Goal: Information Seeking & Learning: Learn about a topic

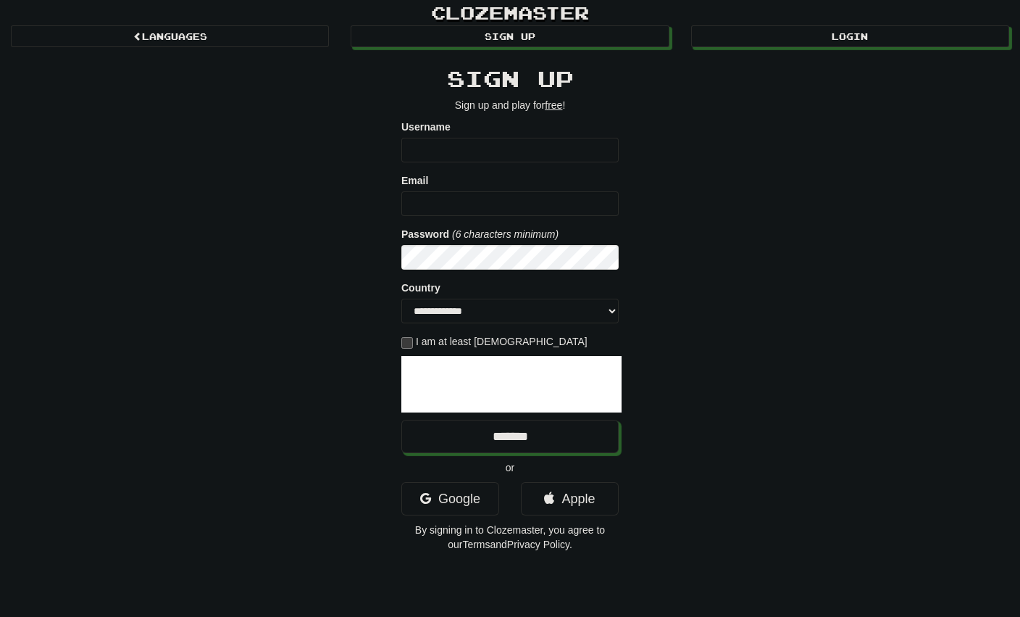
click at [557, 493] on link "Apple" at bounding box center [570, 498] width 98 height 33
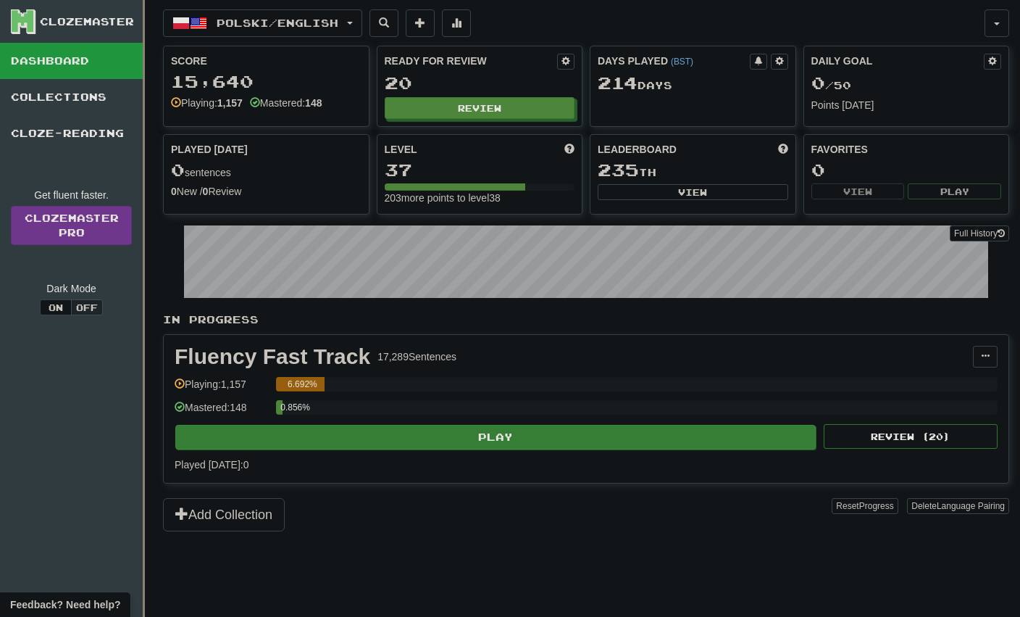
click at [545, 441] on button "Play" at bounding box center [495, 437] width 641 height 25
select select "**"
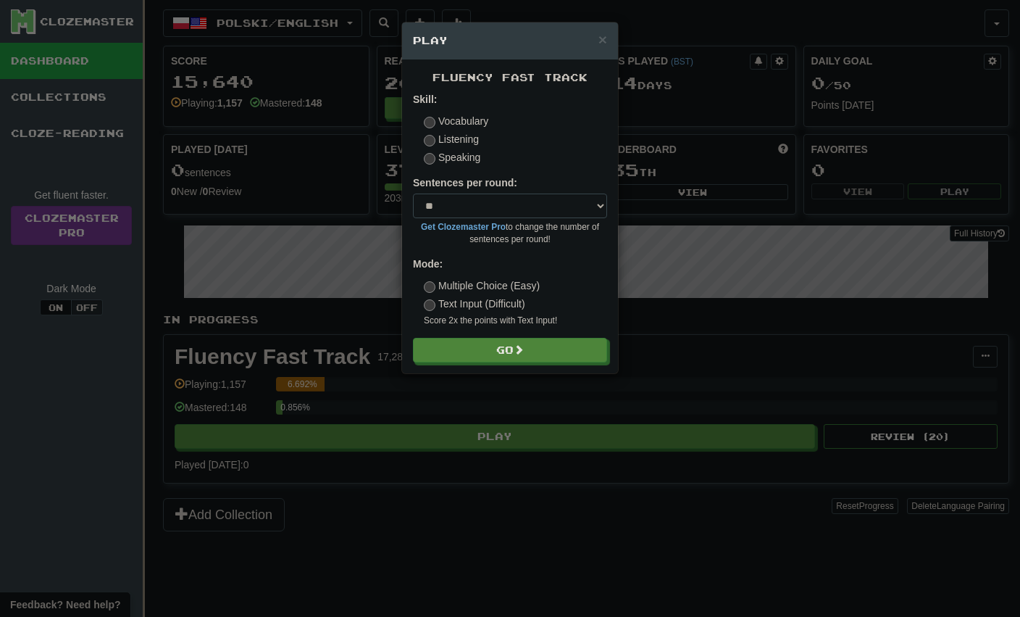
click at [520, 344] on span at bounding box center [519, 349] width 10 height 10
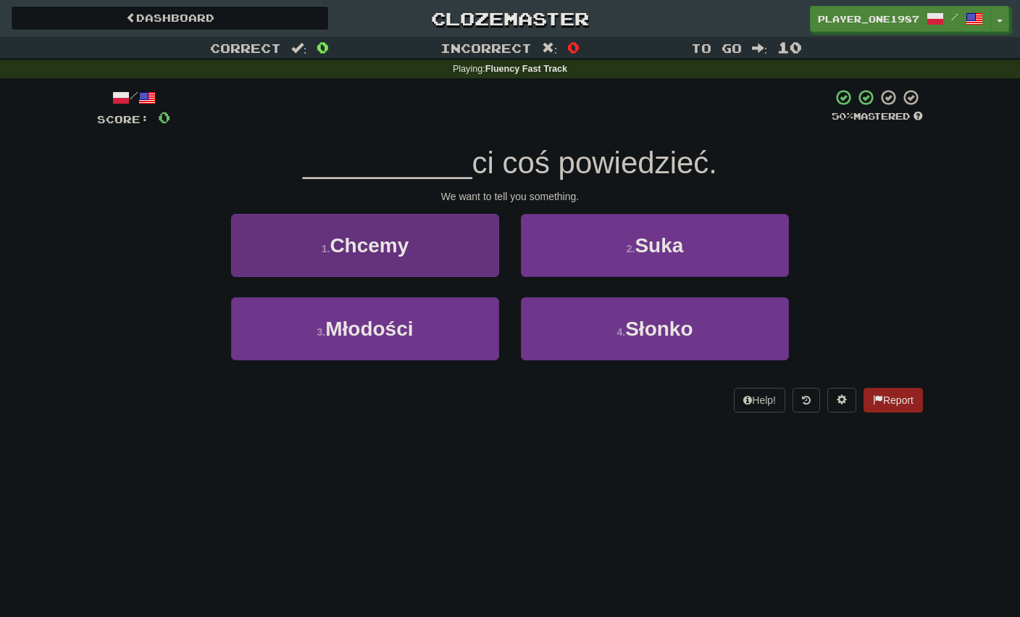
click at [420, 249] on button "1 . Chcemy" at bounding box center [365, 245] width 268 height 63
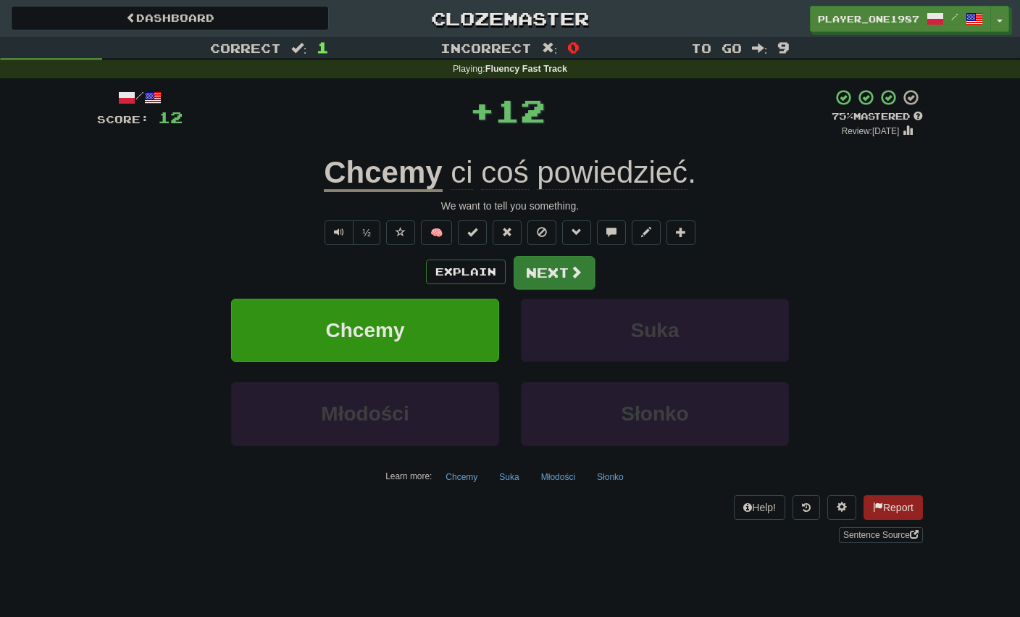
click at [566, 279] on button "Next" at bounding box center [554, 272] width 81 height 33
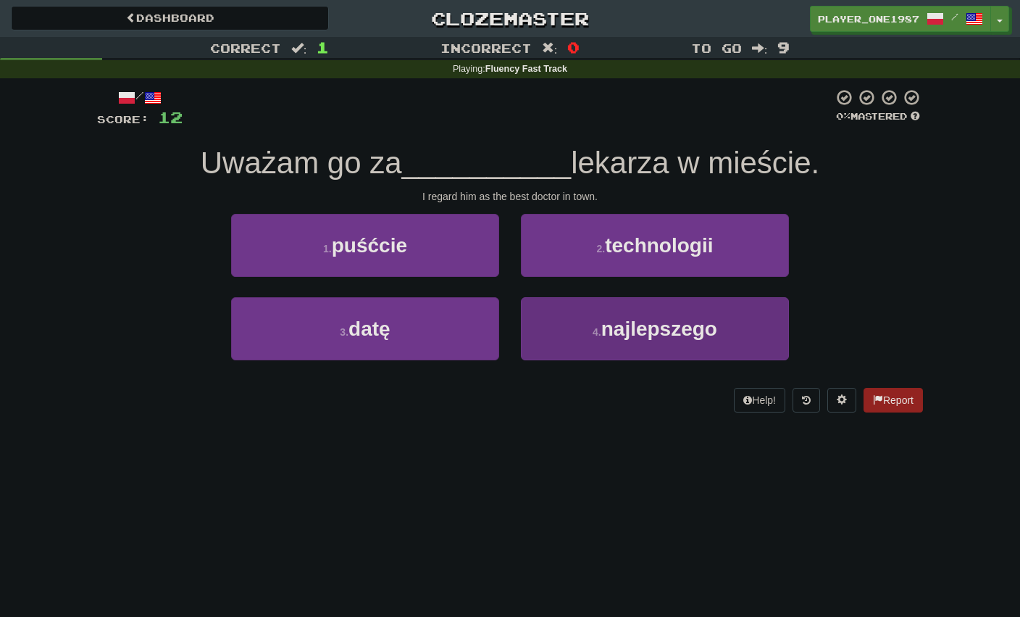
click at [579, 335] on button "4 . najlepszego" at bounding box center [655, 328] width 268 height 63
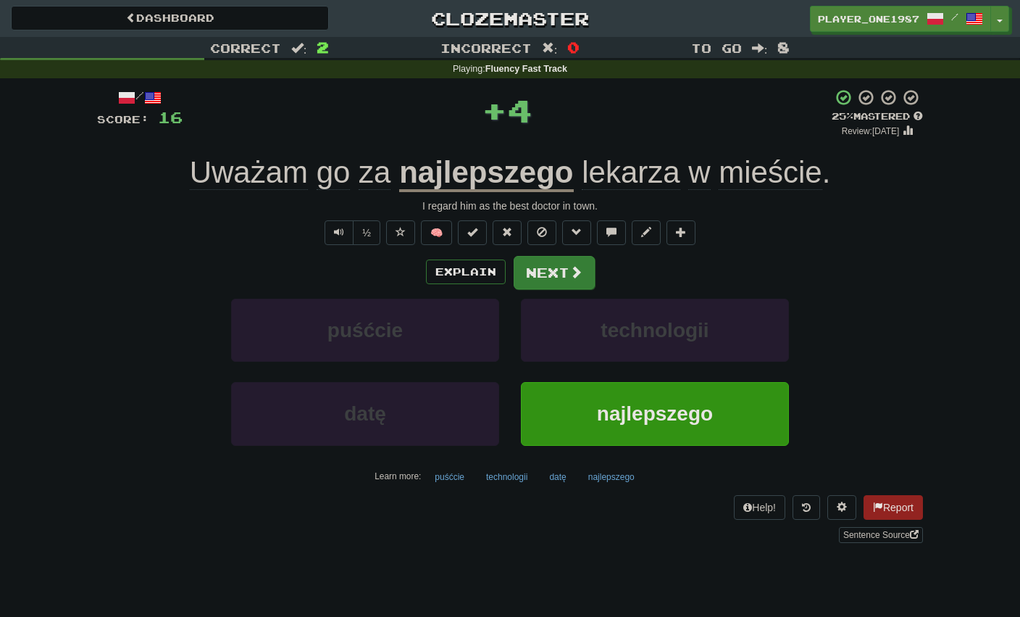
click at [559, 274] on button "Next" at bounding box center [554, 272] width 81 height 33
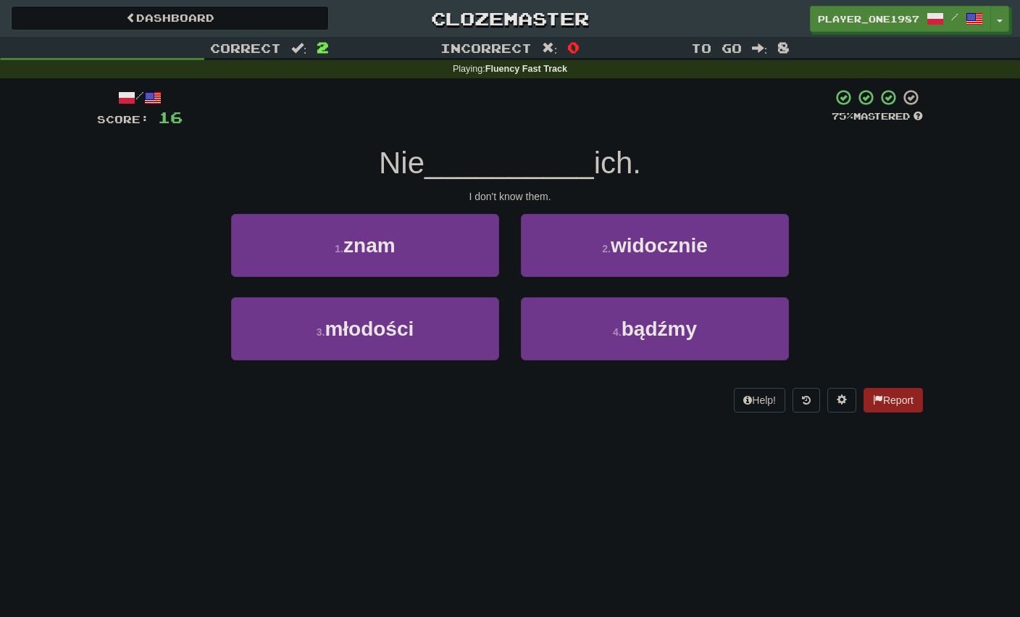
click at [454, 256] on button "1 . znam" at bounding box center [365, 245] width 268 height 63
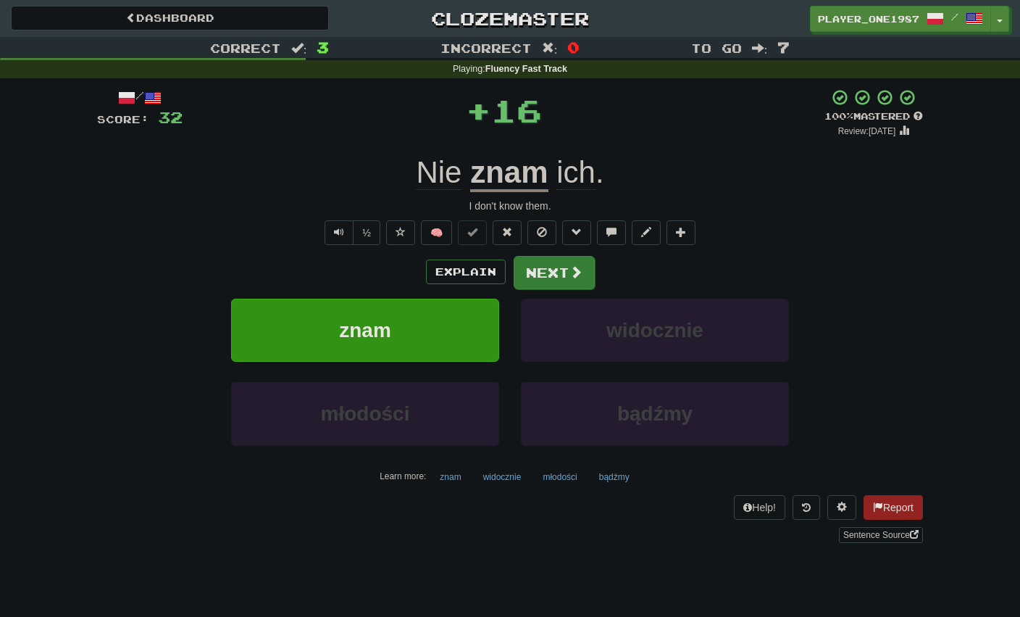
click at [559, 278] on button "Next" at bounding box center [554, 272] width 81 height 33
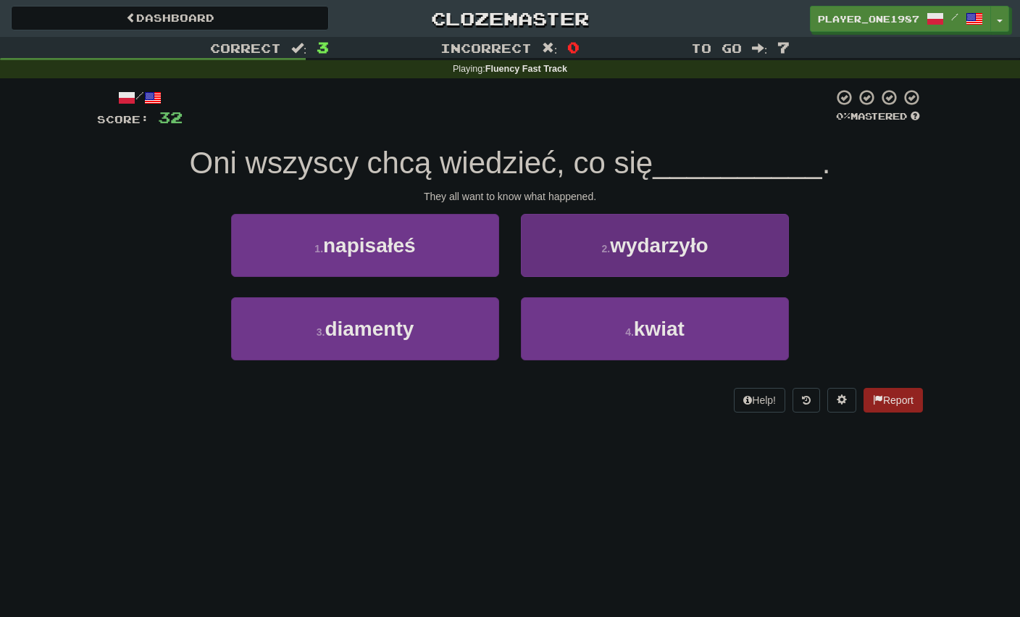
click at [598, 249] on button "2 . wydarzyło" at bounding box center [655, 245] width 268 height 63
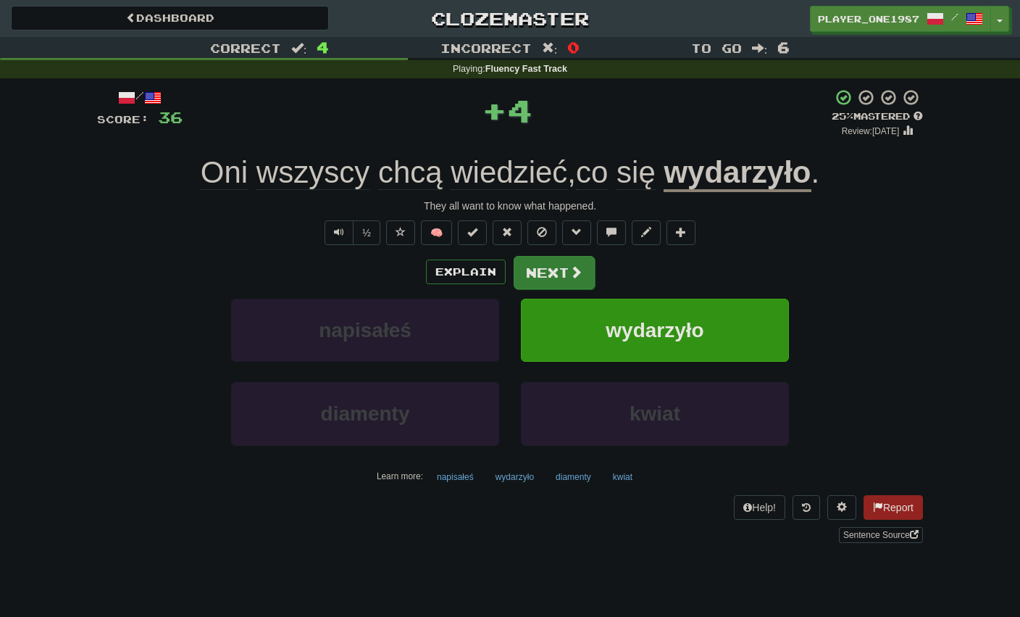
click at [565, 270] on button "Next" at bounding box center [554, 272] width 81 height 33
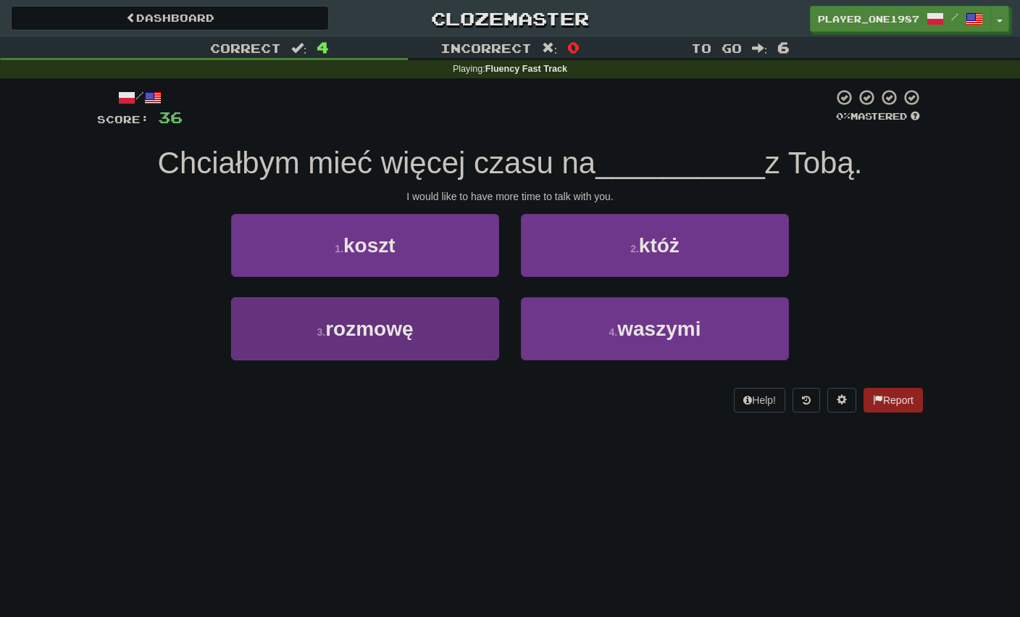
click at [457, 341] on button "3 . rozmowę" at bounding box center [365, 328] width 268 height 63
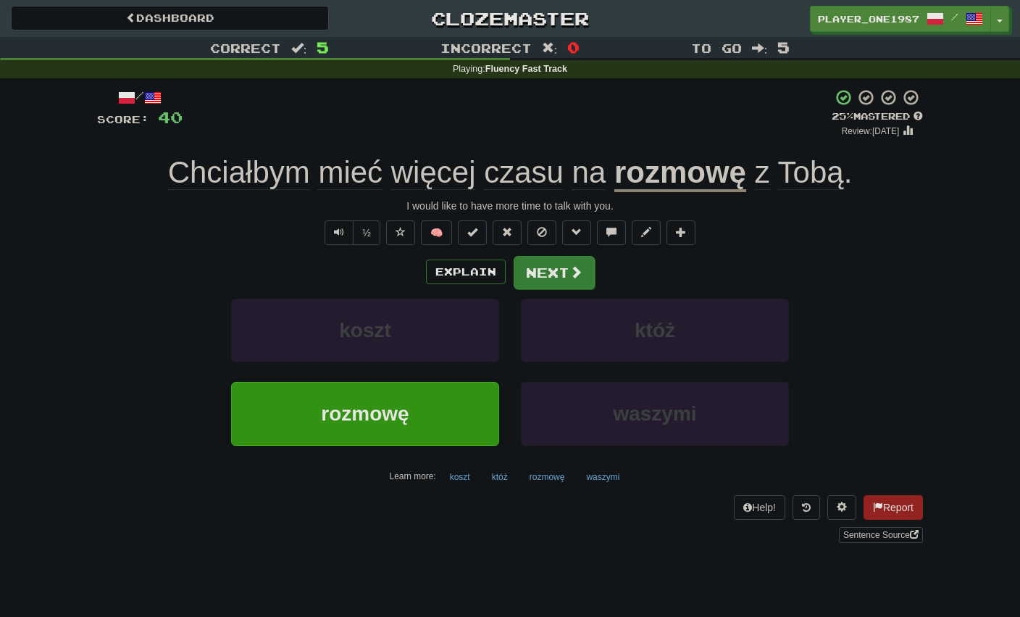
click at [564, 278] on button "Next" at bounding box center [554, 272] width 81 height 33
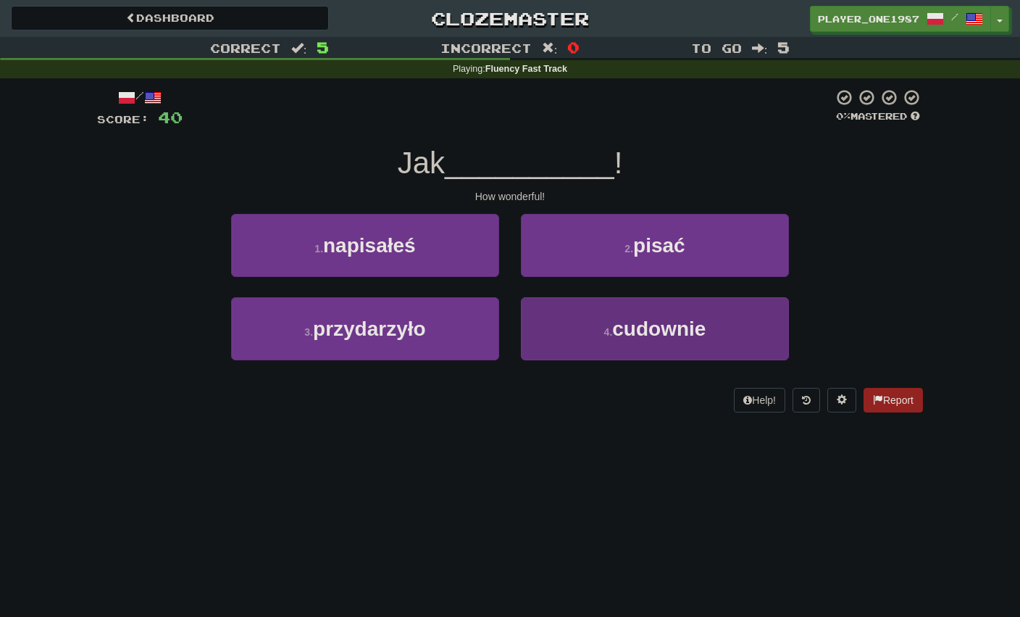
click at [593, 332] on button "4 . cudownie" at bounding box center [655, 328] width 268 height 63
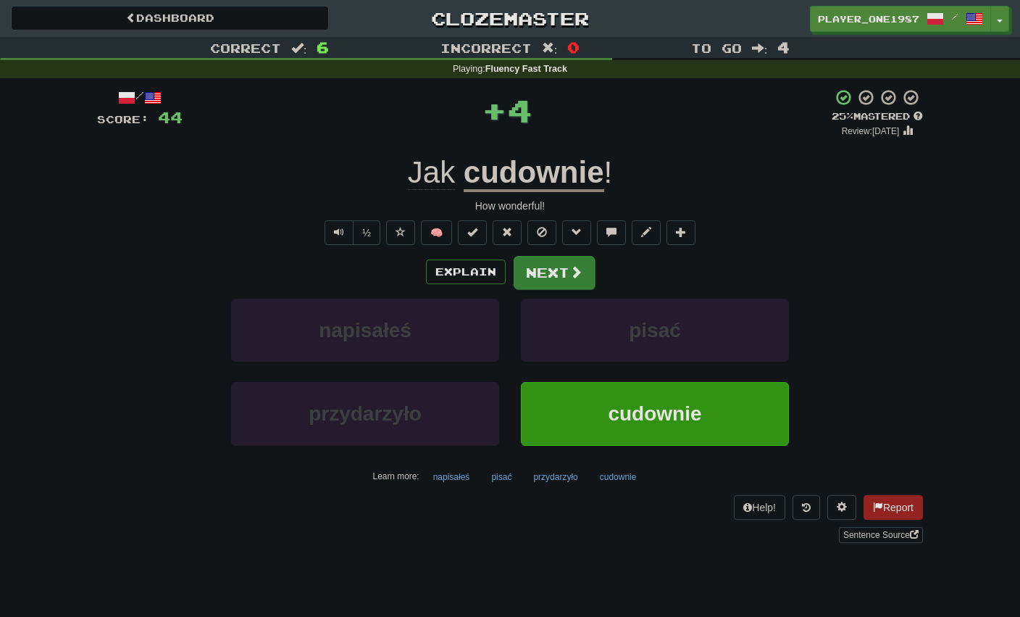
click at [559, 270] on button "Next" at bounding box center [554, 272] width 81 height 33
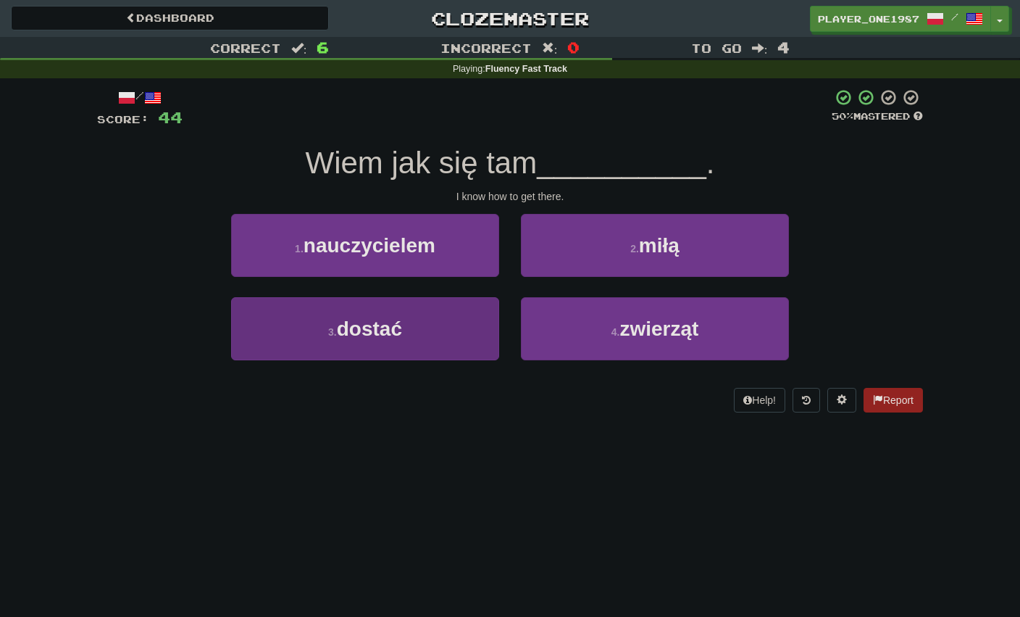
click at [466, 338] on button "3 . dostać" at bounding box center [365, 328] width 268 height 63
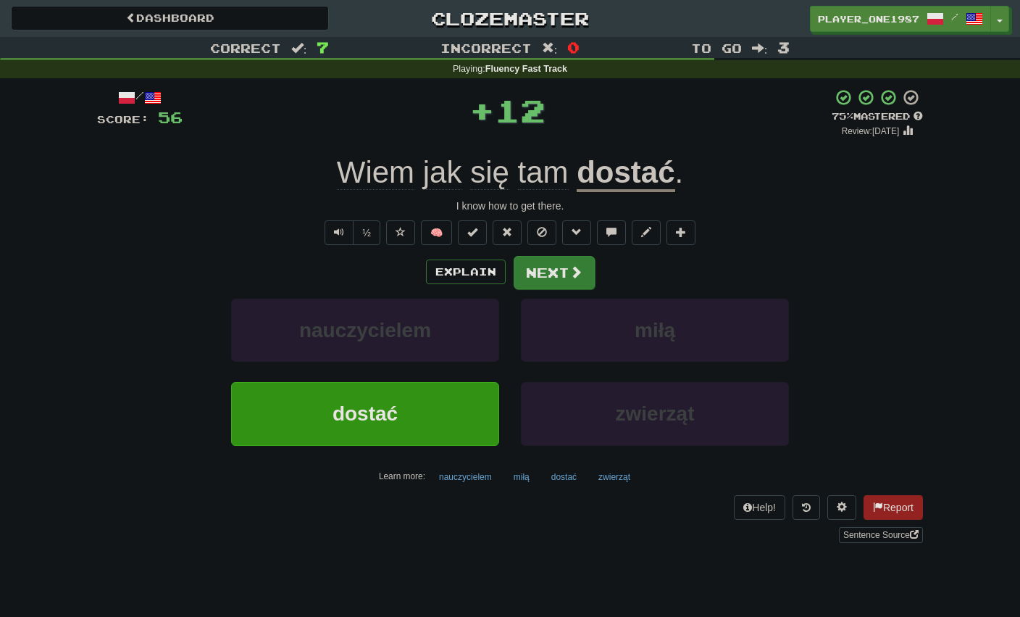
click at [552, 280] on button "Next" at bounding box center [554, 272] width 81 height 33
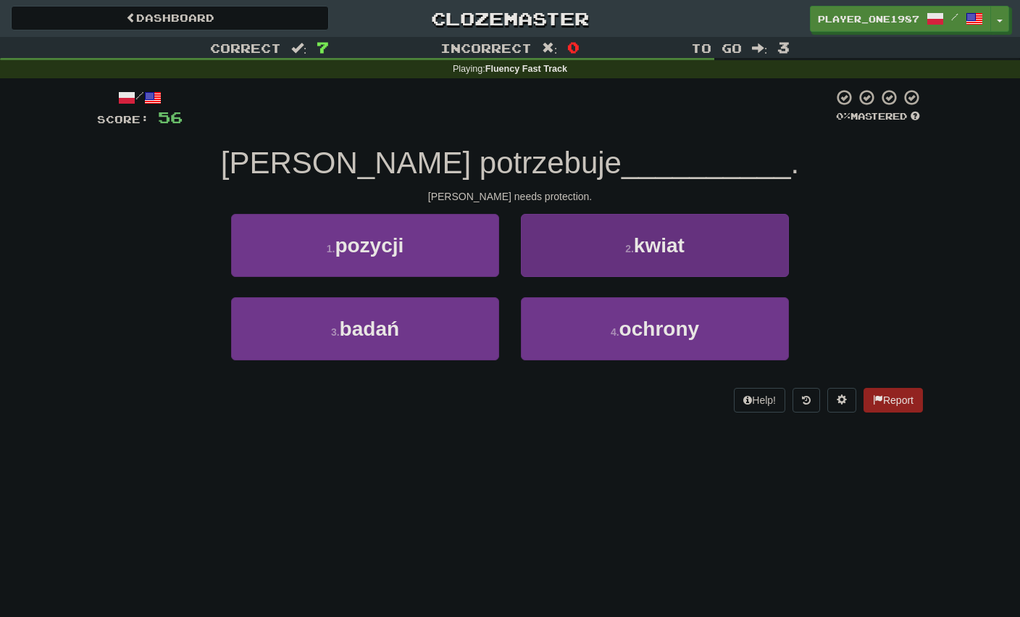
click at [575, 323] on button "4 . ochrony" at bounding box center [655, 328] width 268 height 63
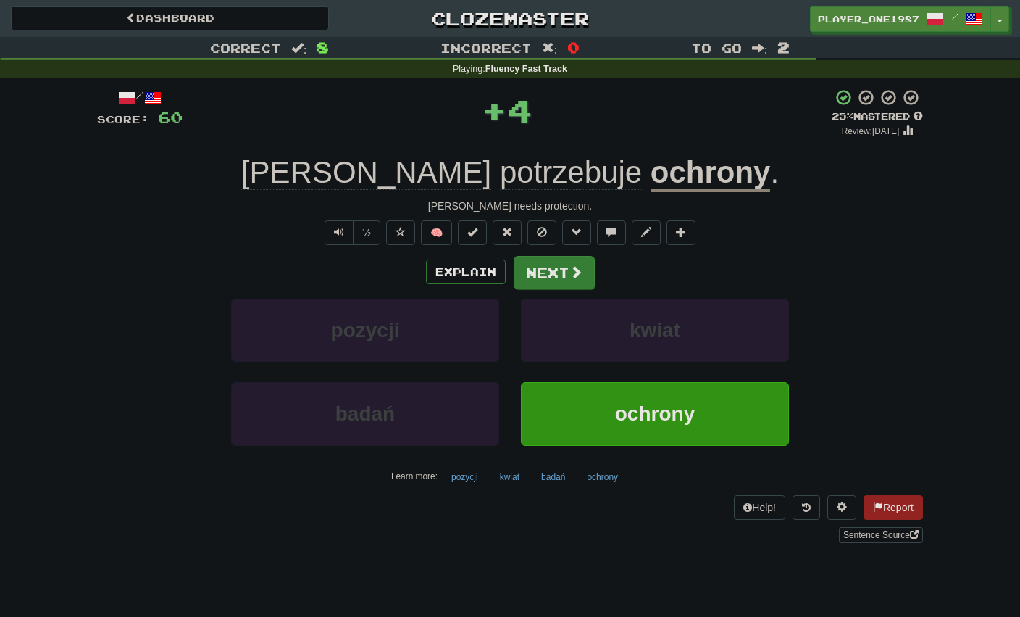
click at [546, 272] on button "Next" at bounding box center [554, 272] width 81 height 33
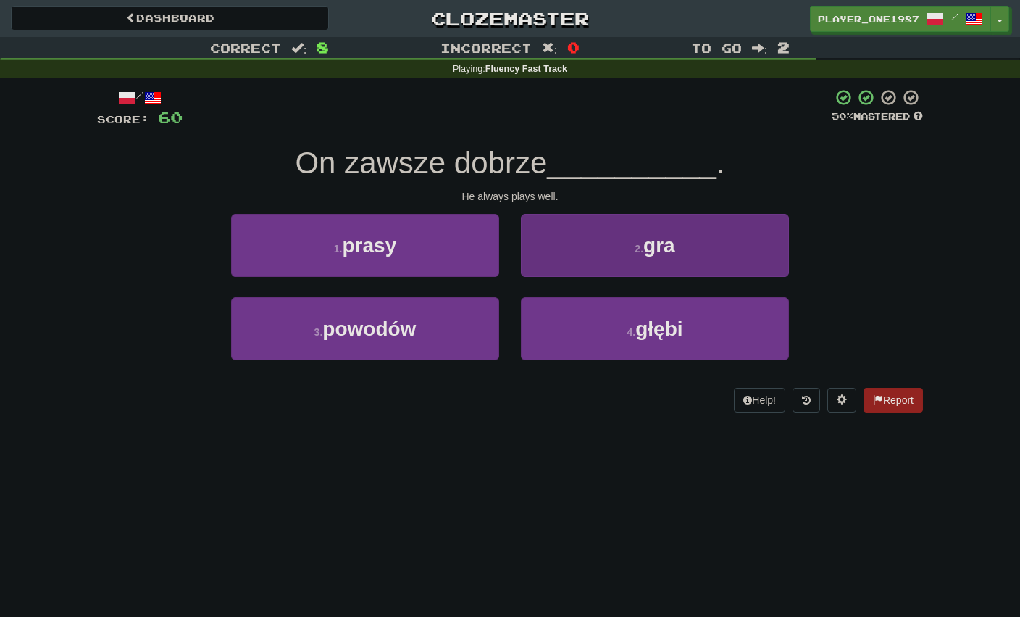
click at [596, 249] on button "2 . gra" at bounding box center [655, 245] width 268 height 63
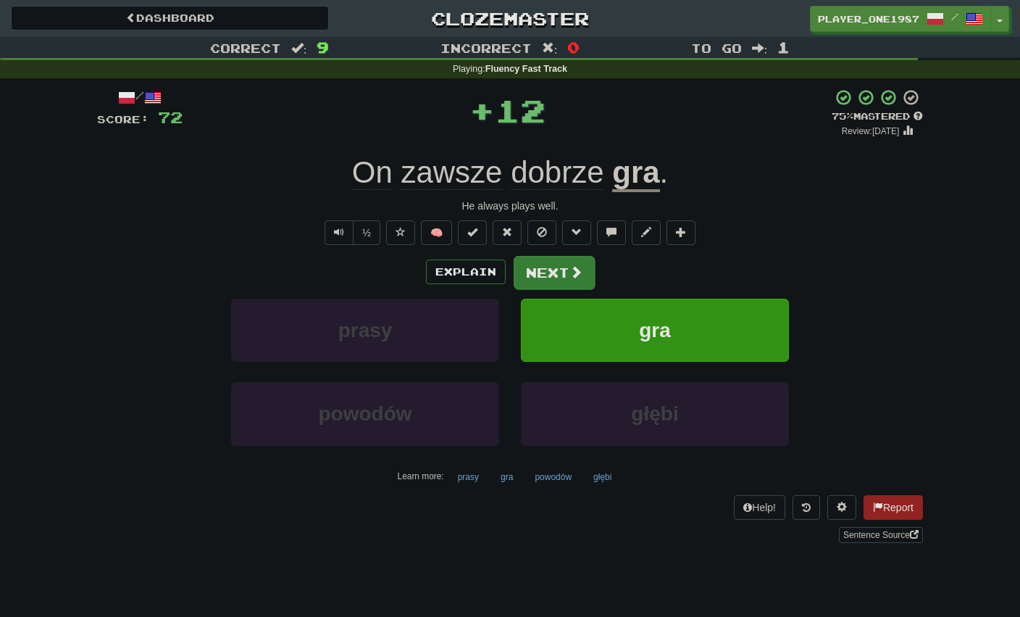
click at [562, 275] on button "Next" at bounding box center [554, 272] width 81 height 33
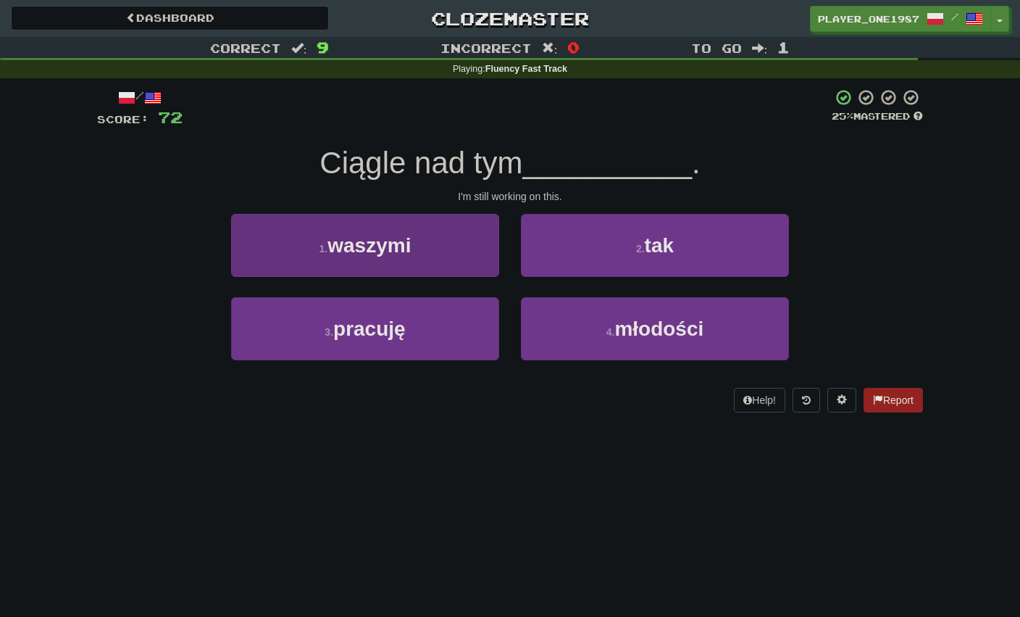
click at [460, 343] on button "3 . pracuję" at bounding box center [365, 328] width 268 height 63
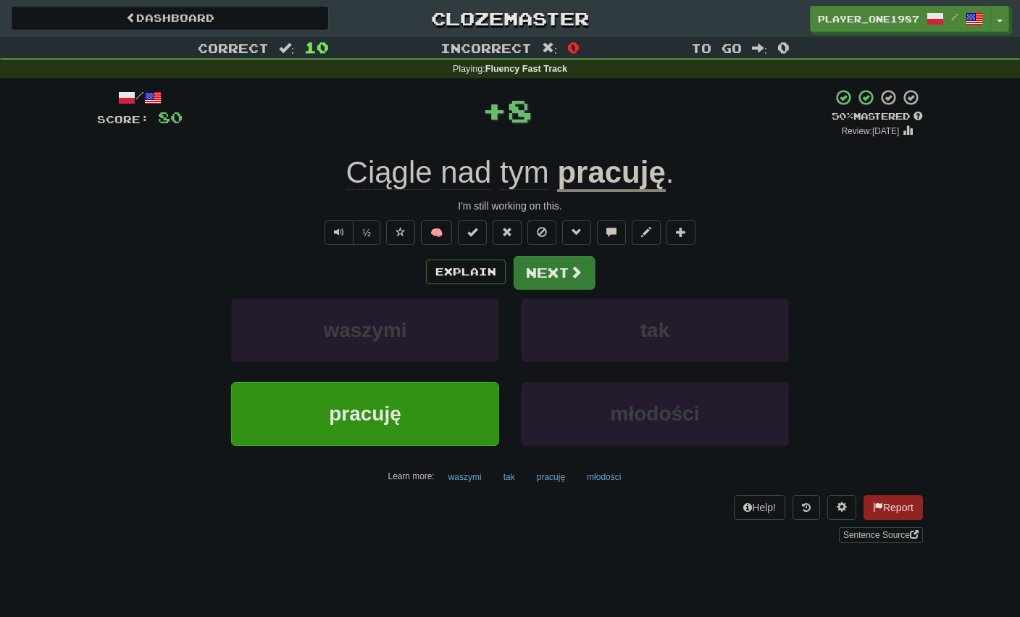
click at [559, 276] on button "Next" at bounding box center [554, 272] width 81 height 33
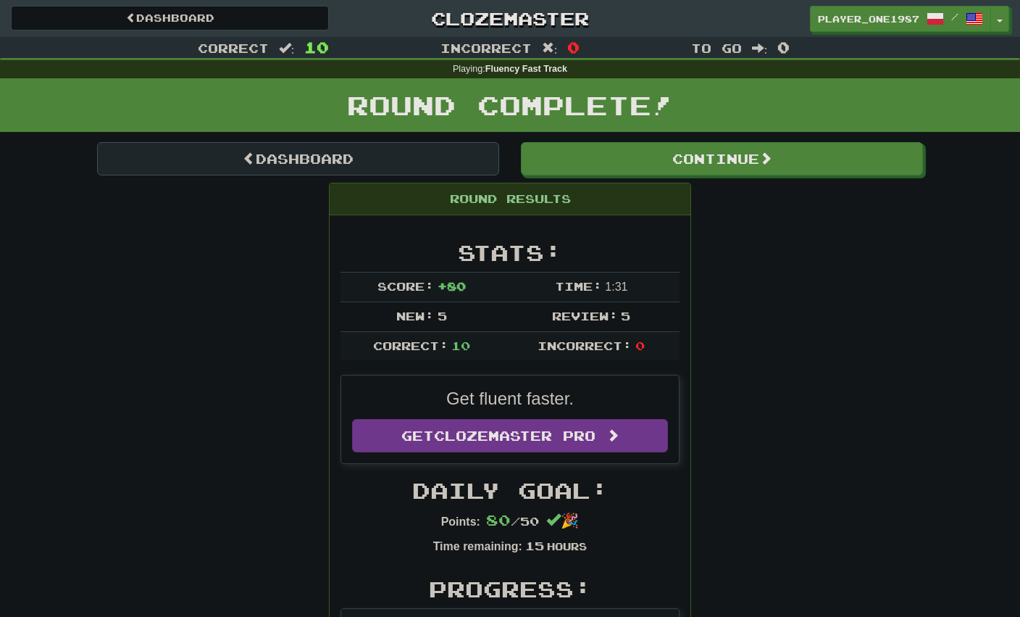
click at [377, 159] on link "Dashboard" at bounding box center [298, 158] width 402 height 33
